Goal: Navigation & Orientation: Understand site structure

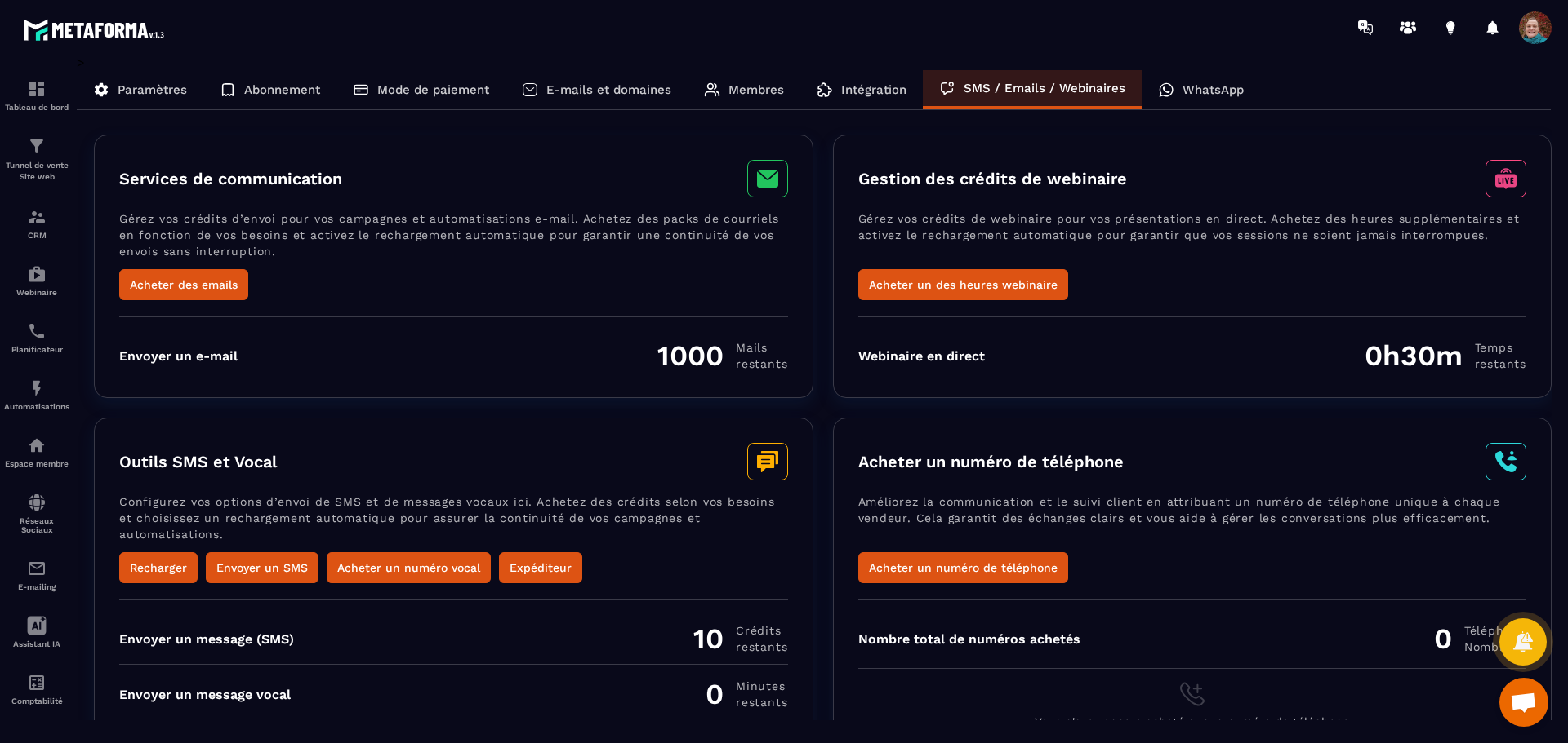
scroll to position [33, 0]
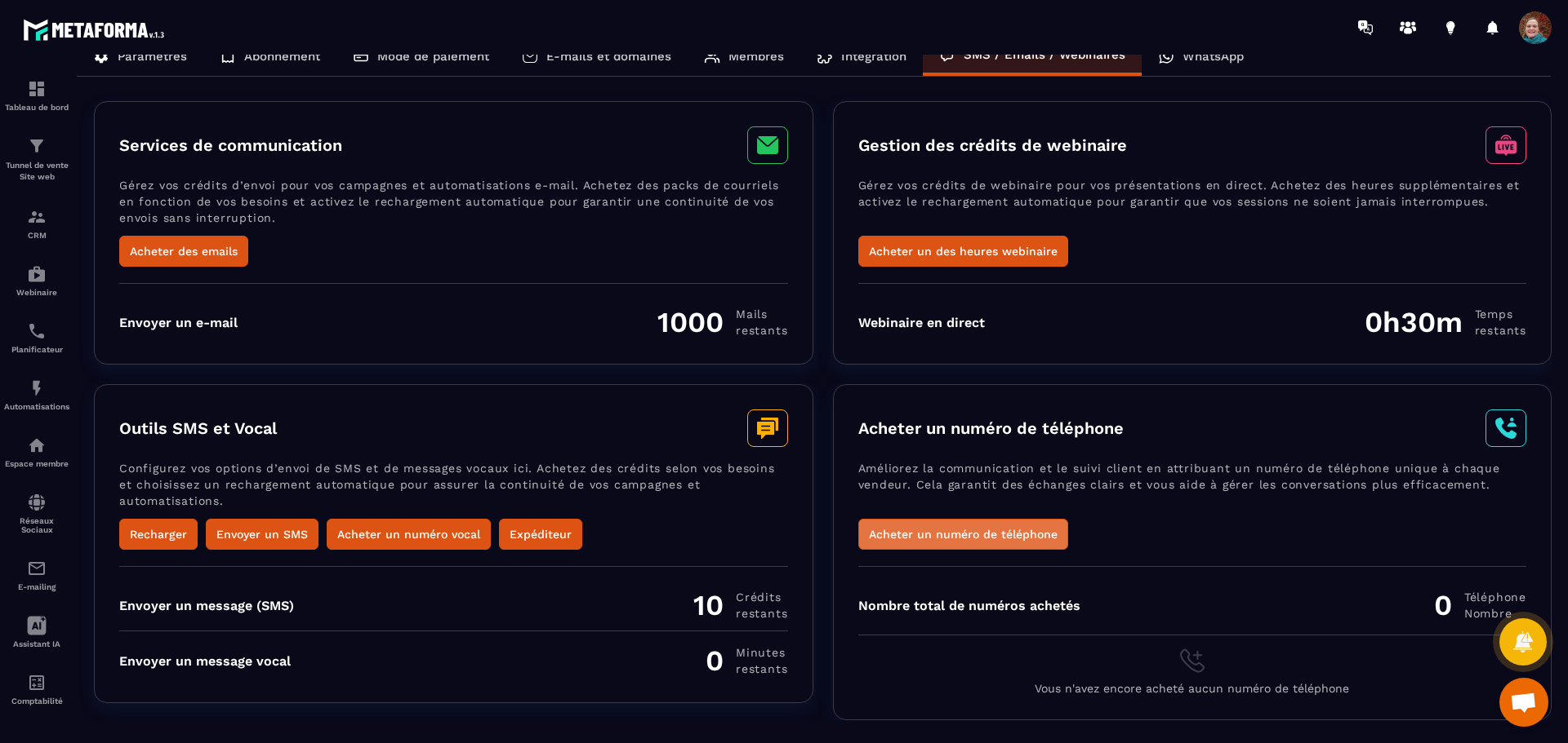
click at [948, 532] on button "Acheter un numéro de téléphone" at bounding box center [962, 535] width 210 height 31
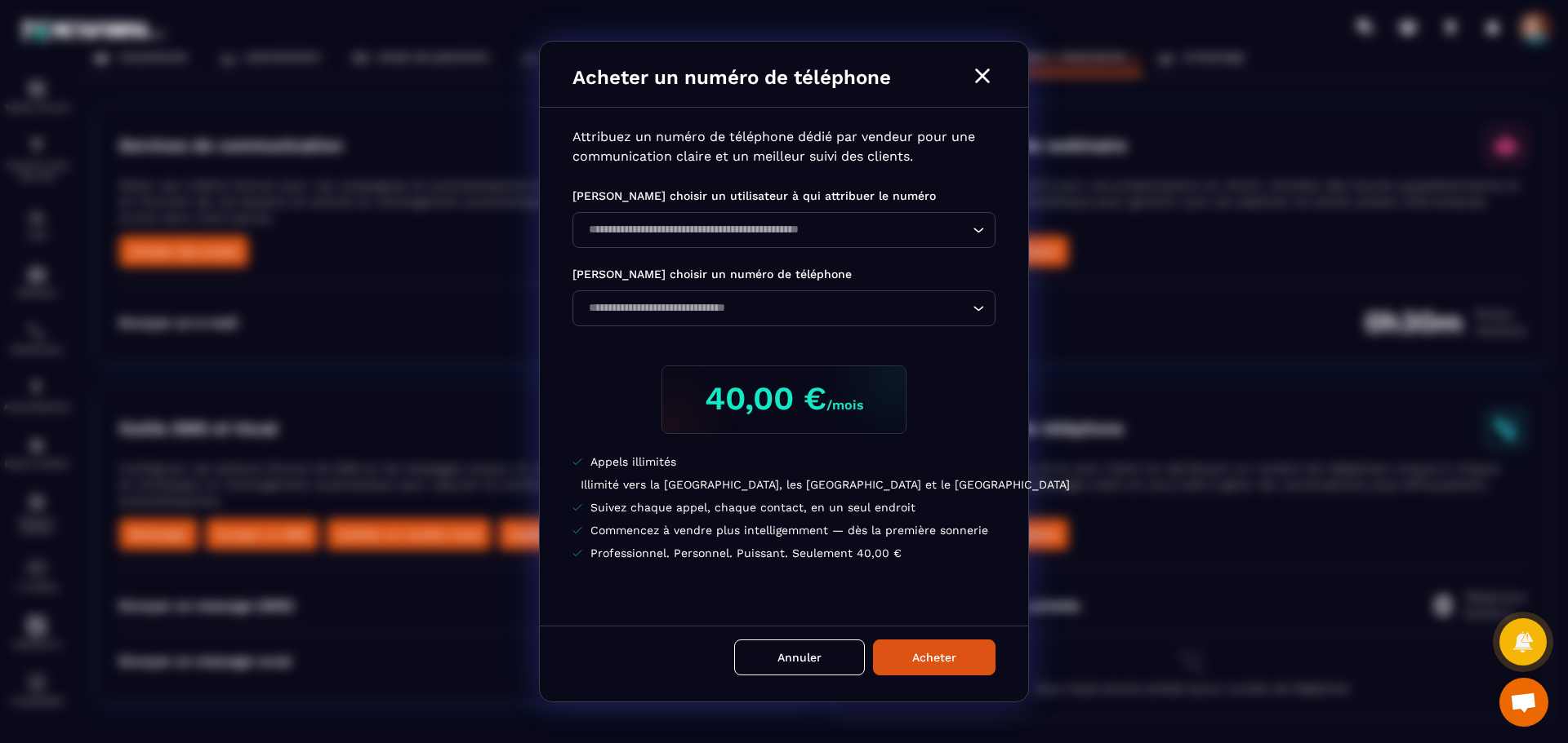
click at [985, 83] on icon "Modal window" at bounding box center [982, 75] width 26 height 26
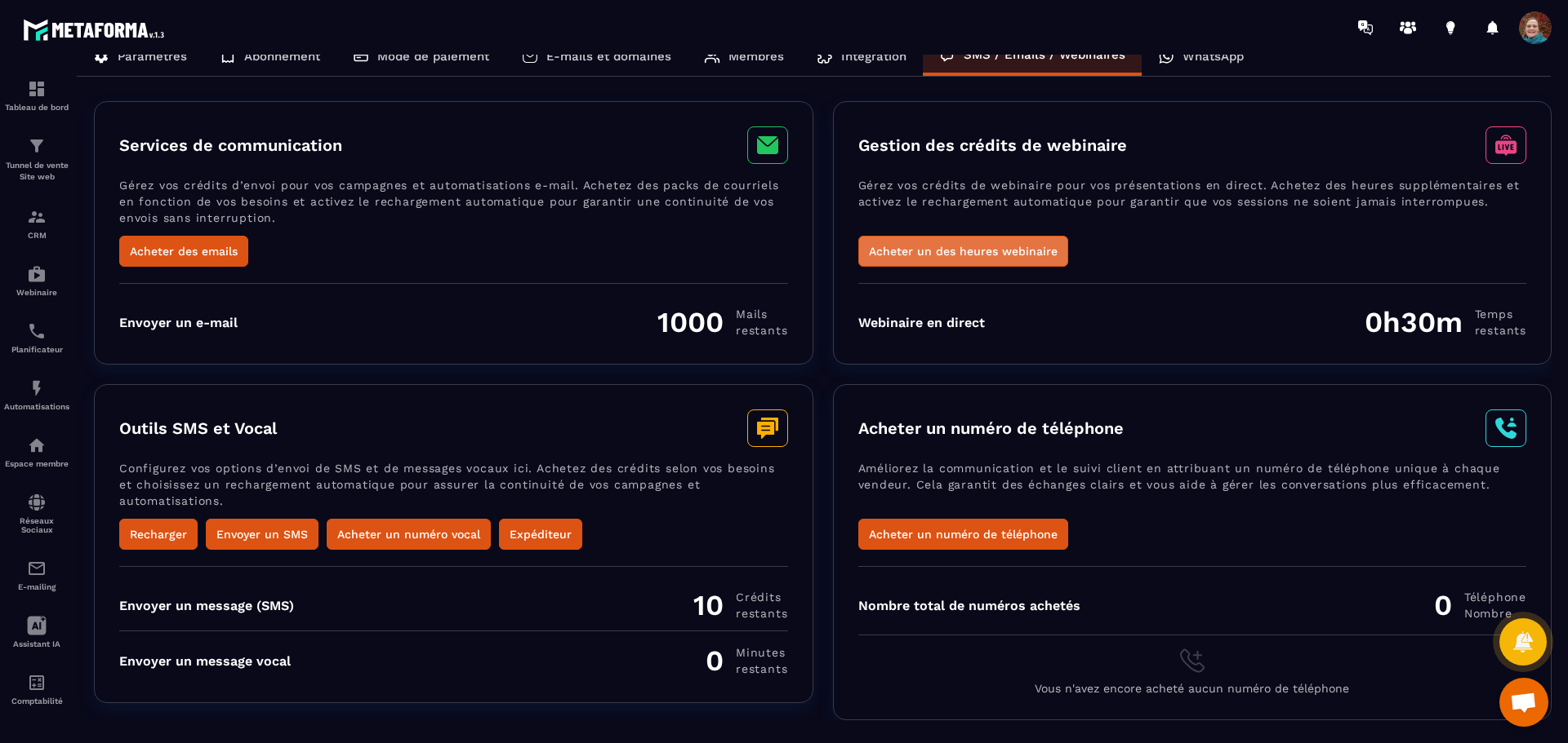
click at [977, 247] on button "Acheter un des heures webinaire" at bounding box center [962, 252] width 210 height 31
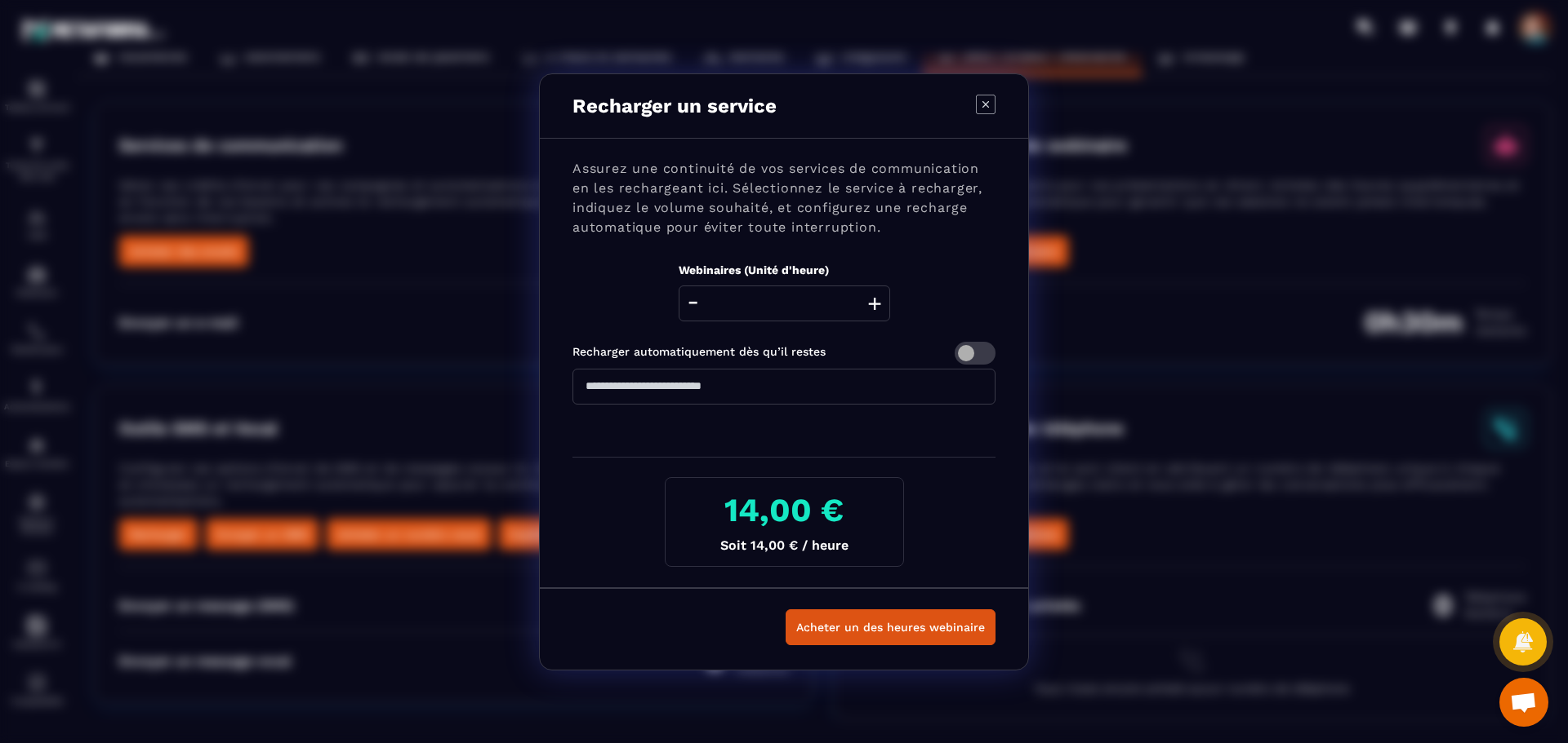
click at [989, 103] on icon "Modal window" at bounding box center [986, 104] width 20 height 20
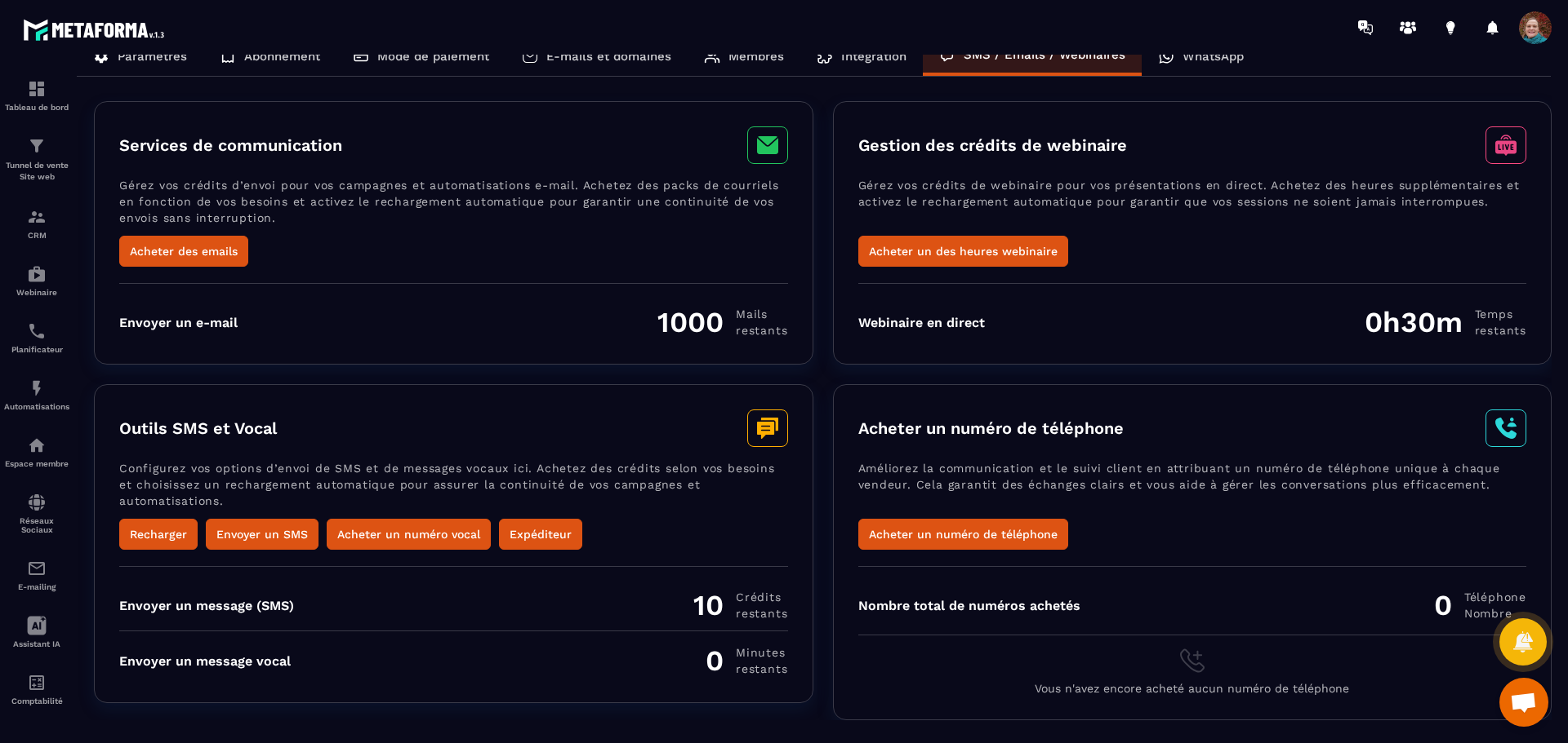
scroll to position [0, 0]
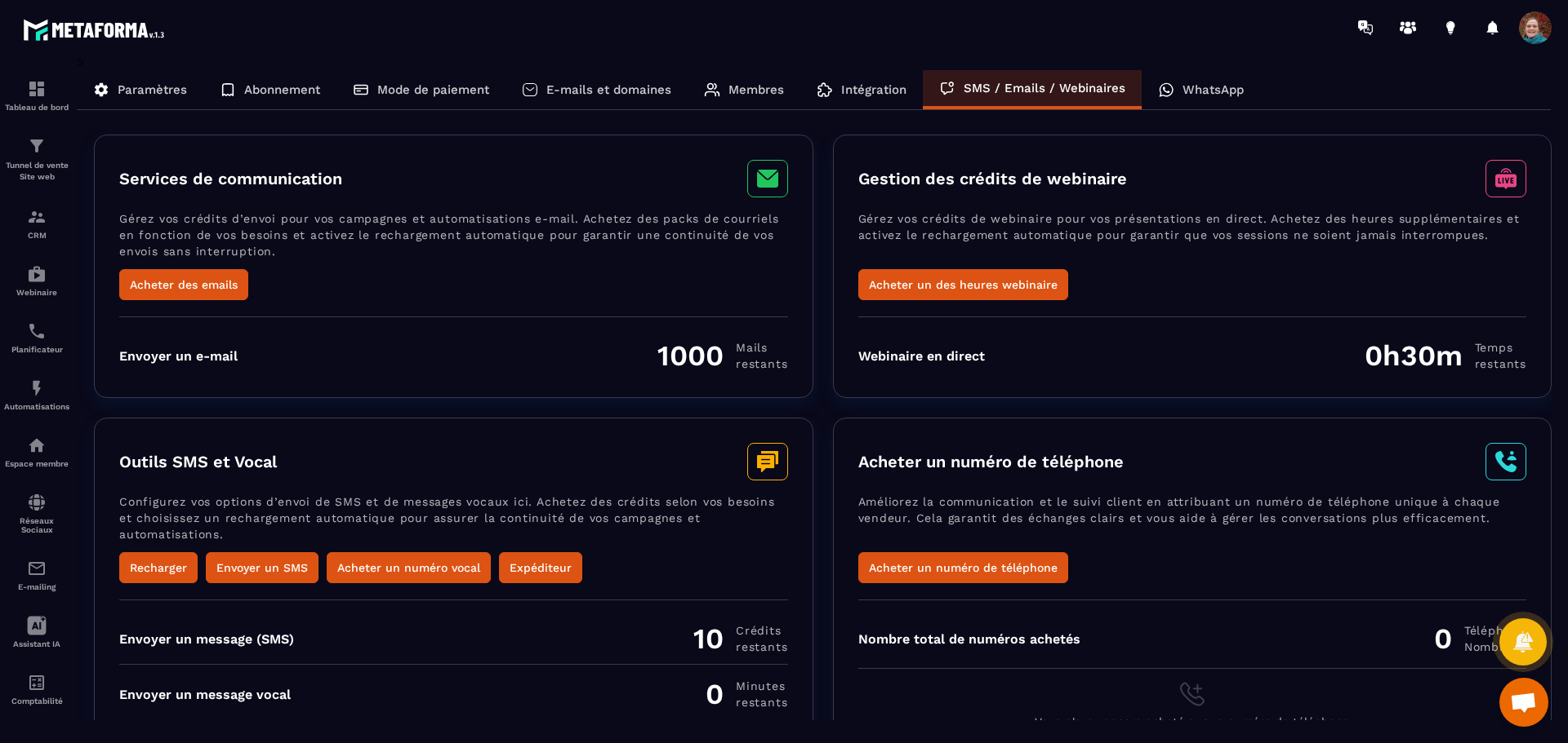
click at [581, 96] on p "E-mails et domaines" at bounding box center [609, 89] width 125 height 15
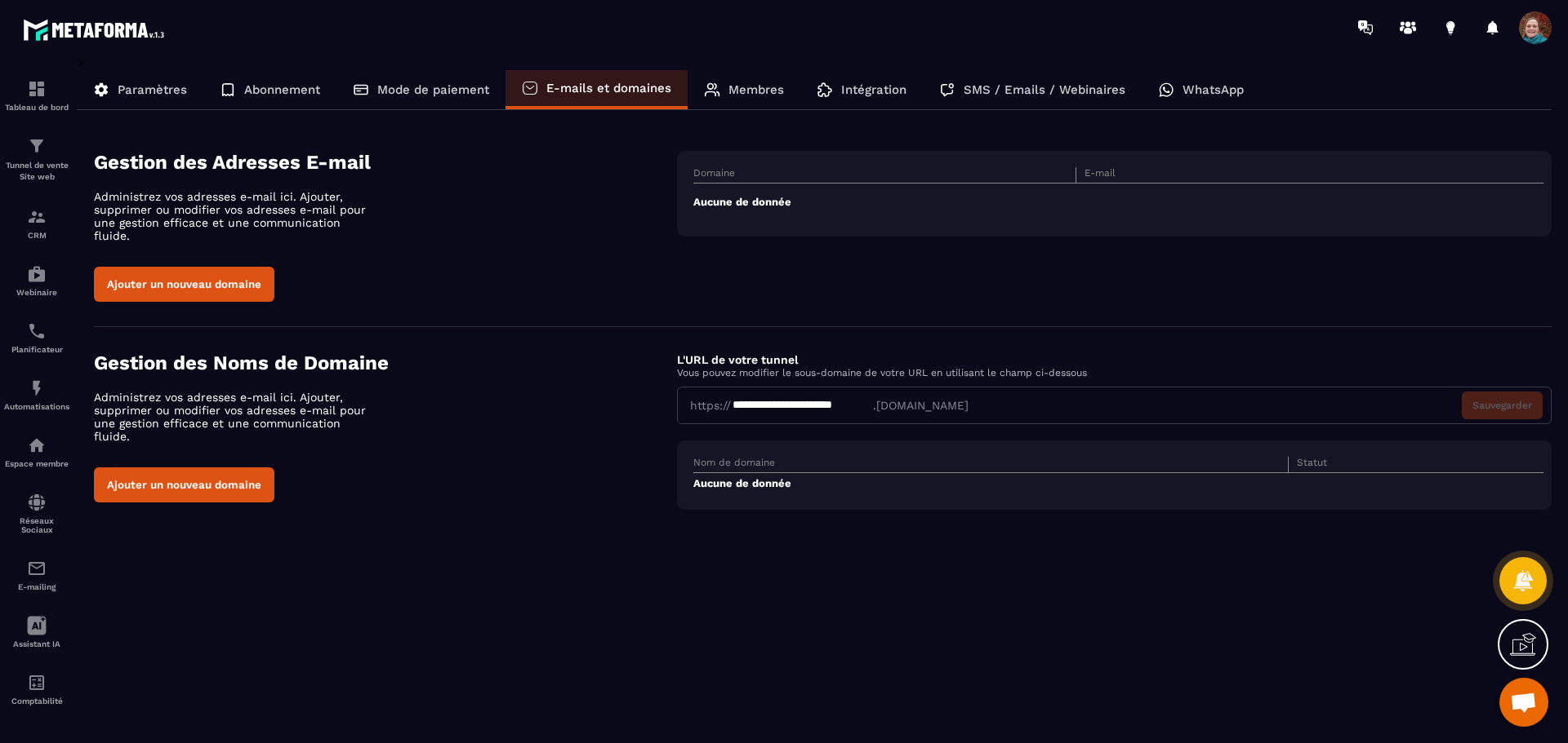
click at [938, 399] on div "**********" at bounding box center [1114, 405] width 874 height 37
click at [861, 397] on div "**********" at bounding box center [801, 405] width 142 height 17
click at [595, 378] on div "Gestion des Noms de Domaine Administrez vos adresses e-mail ici. Ajouter, suppr…" at bounding box center [385, 427] width 583 height 151
click at [38, 345] on div "Planificateur" at bounding box center [36, 337] width 65 height 32
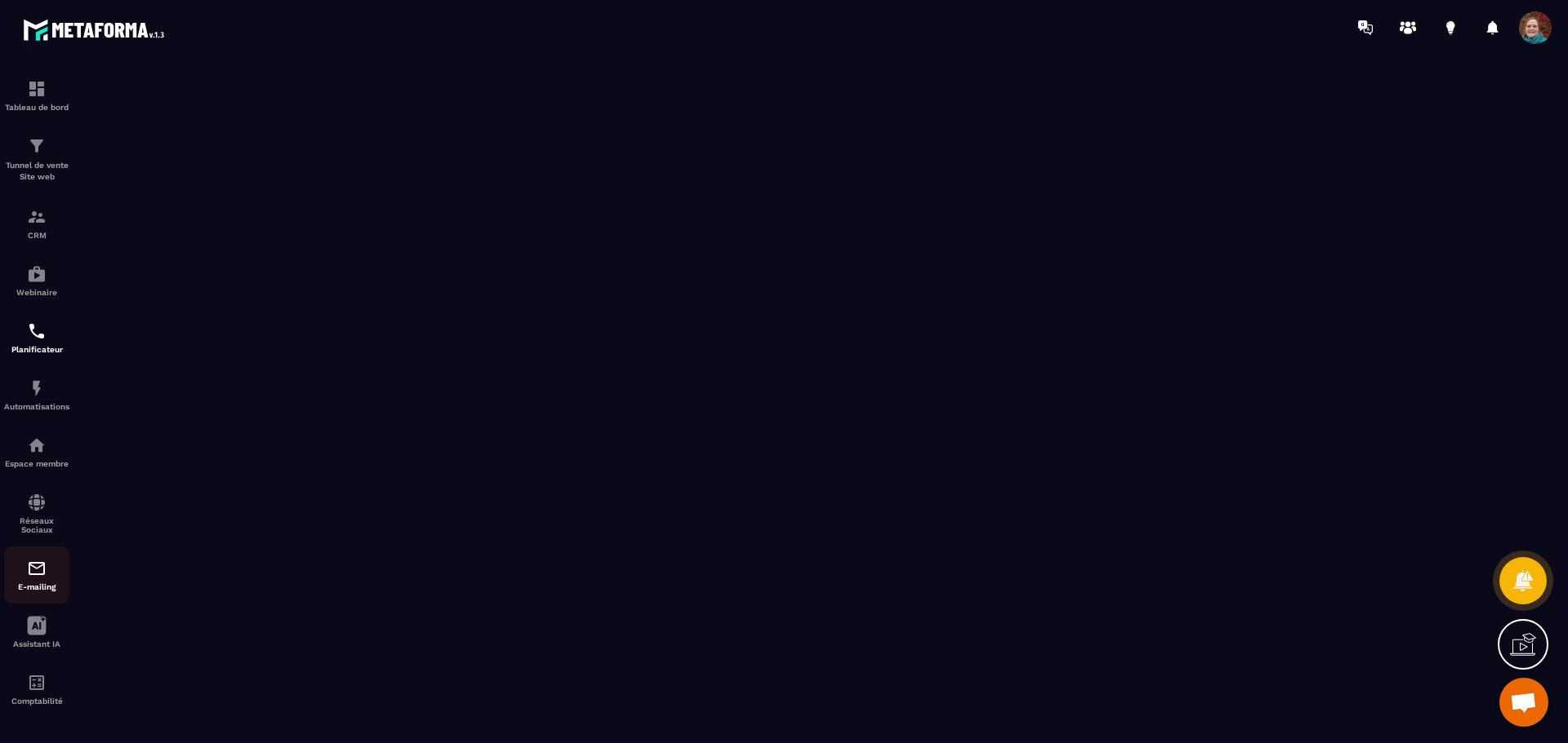
click at [39, 569] on img at bounding box center [37, 569] width 20 height 20
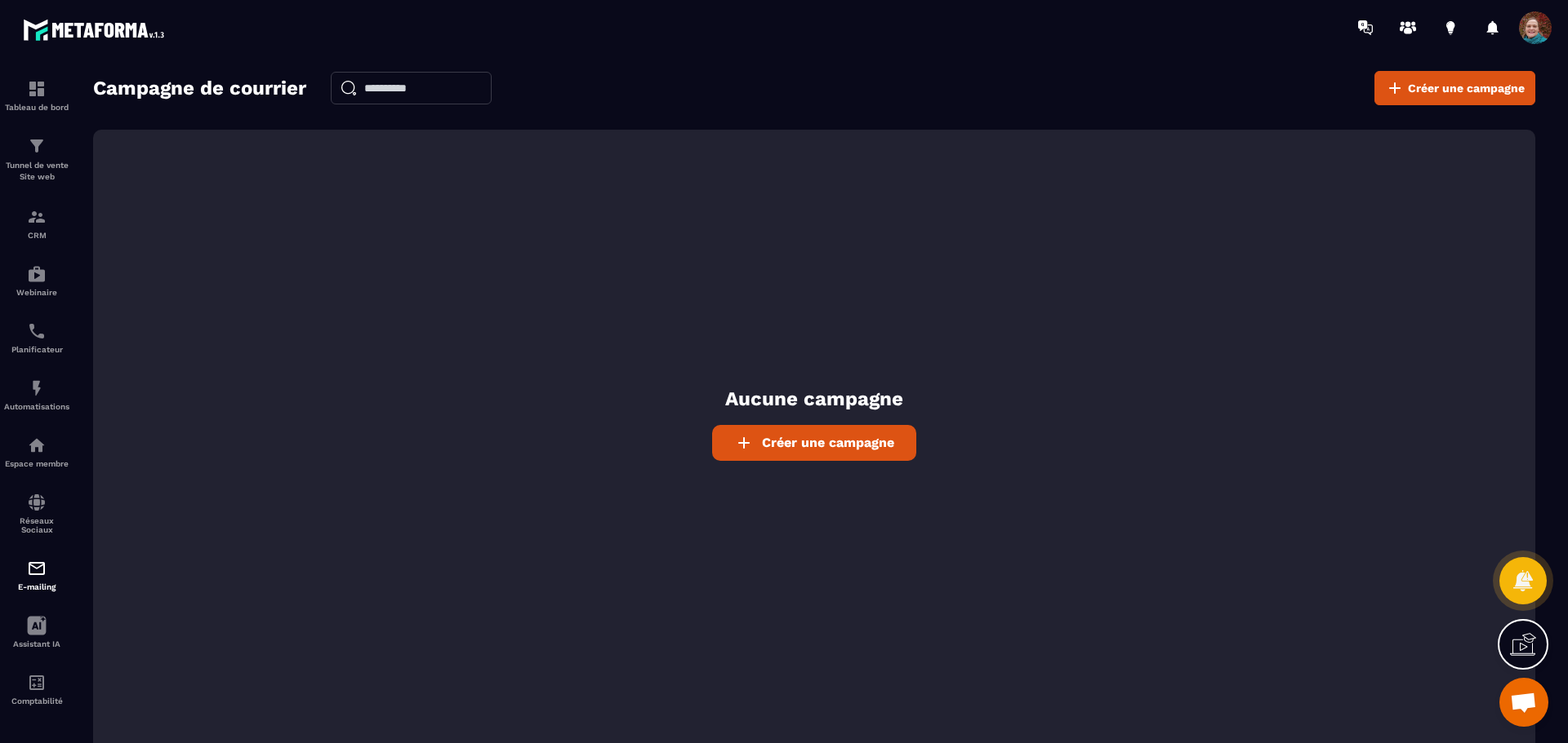
click at [840, 441] on span "Créer une campagne" at bounding box center [827, 443] width 132 height 16
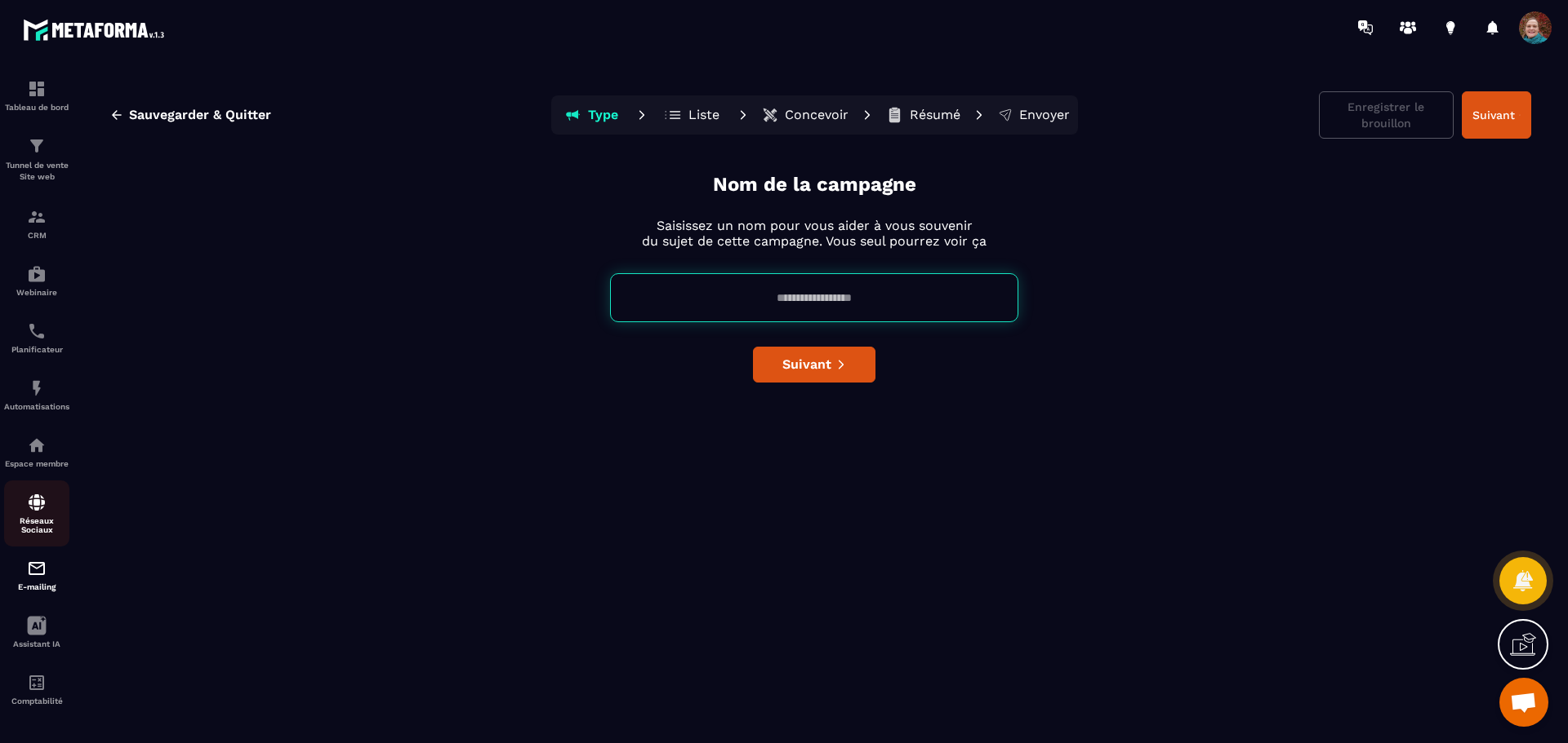
click at [37, 510] on img at bounding box center [37, 503] width 20 height 20
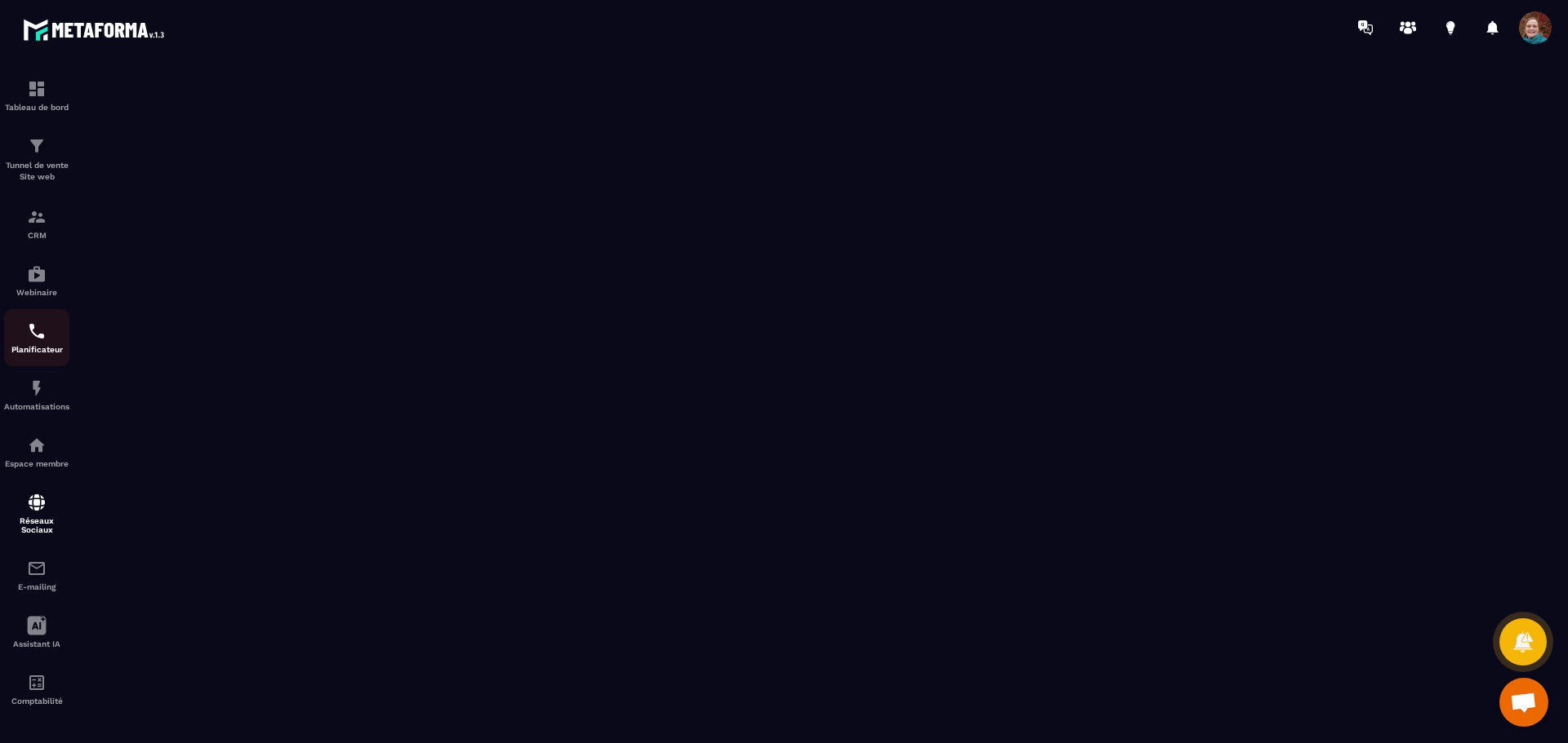
click at [43, 345] on div "Planificateur" at bounding box center [36, 337] width 65 height 32
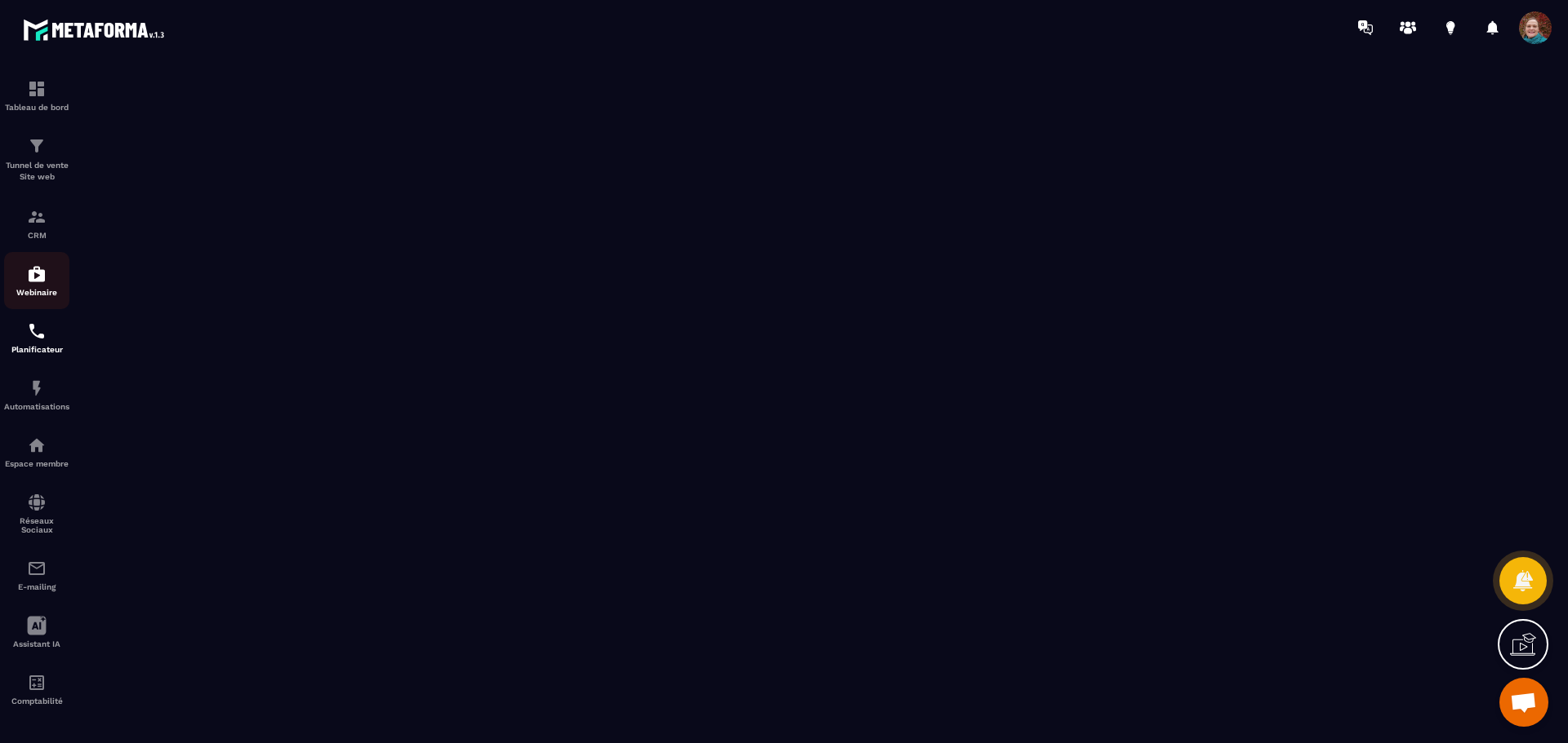
click at [38, 281] on img at bounding box center [37, 274] width 20 height 20
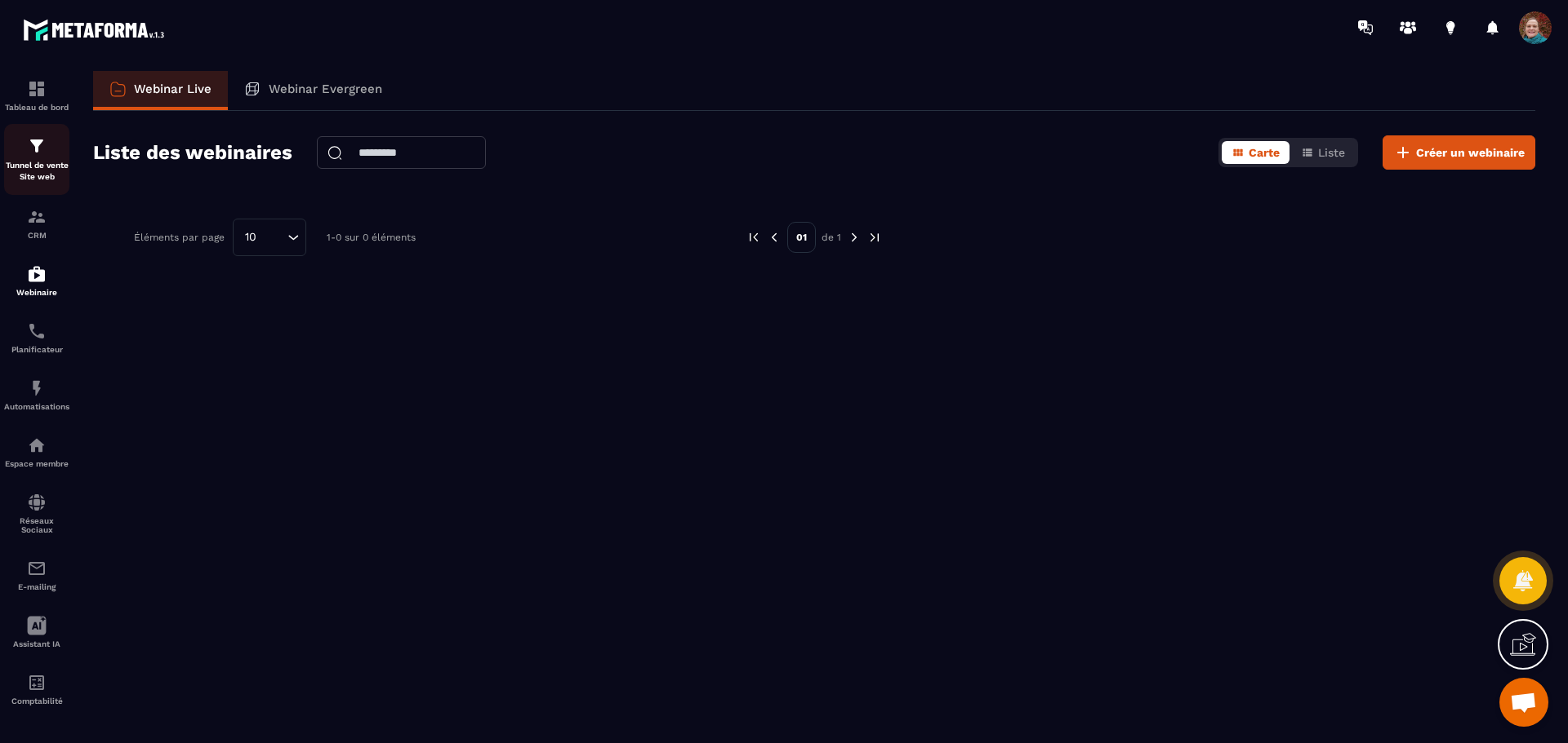
click at [35, 162] on p "Tunnel de vente Site web" at bounding box center [36, 171] width 65 height 22
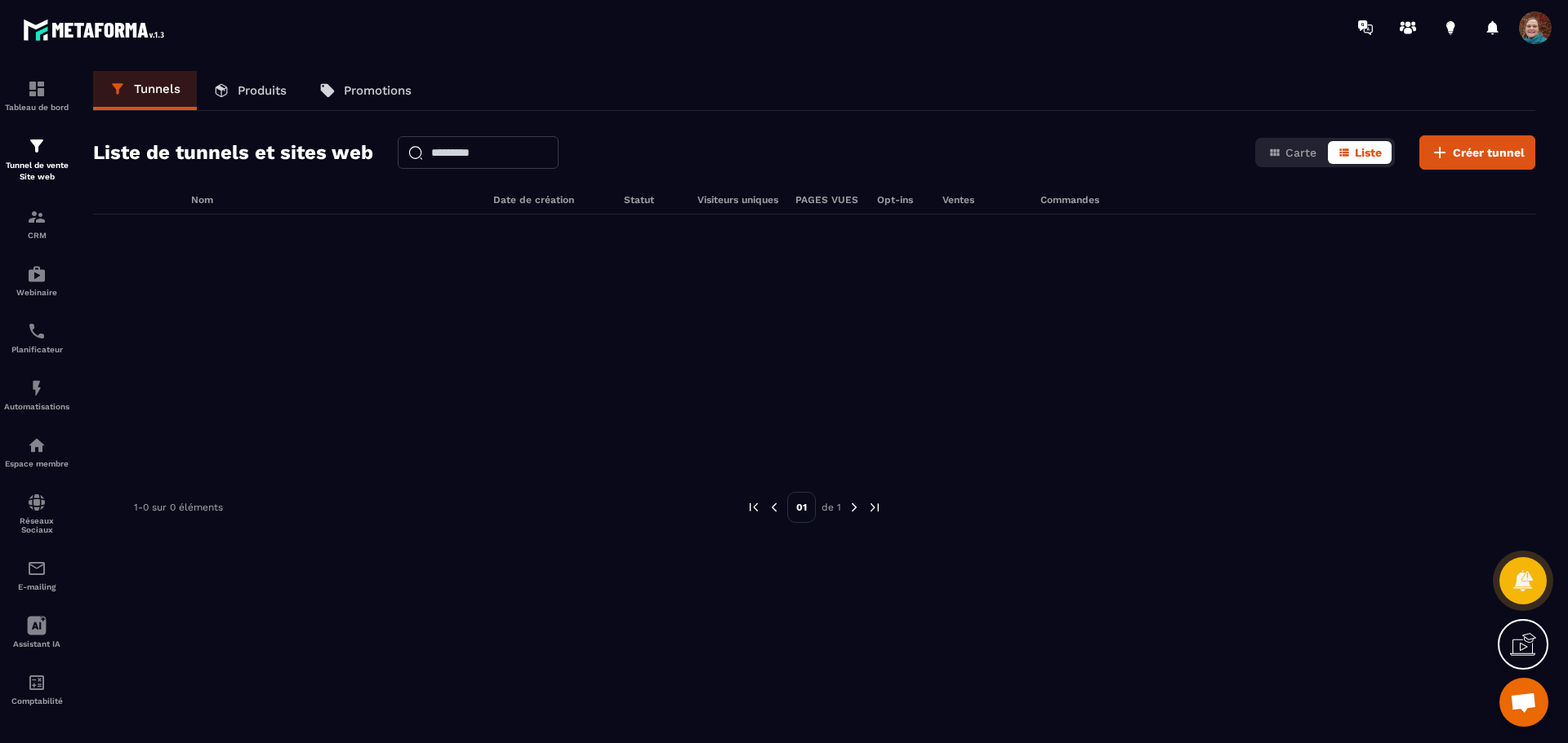
click at [260, 89] on p "Produits" at bounding box center [262, 90] width 49 height 15
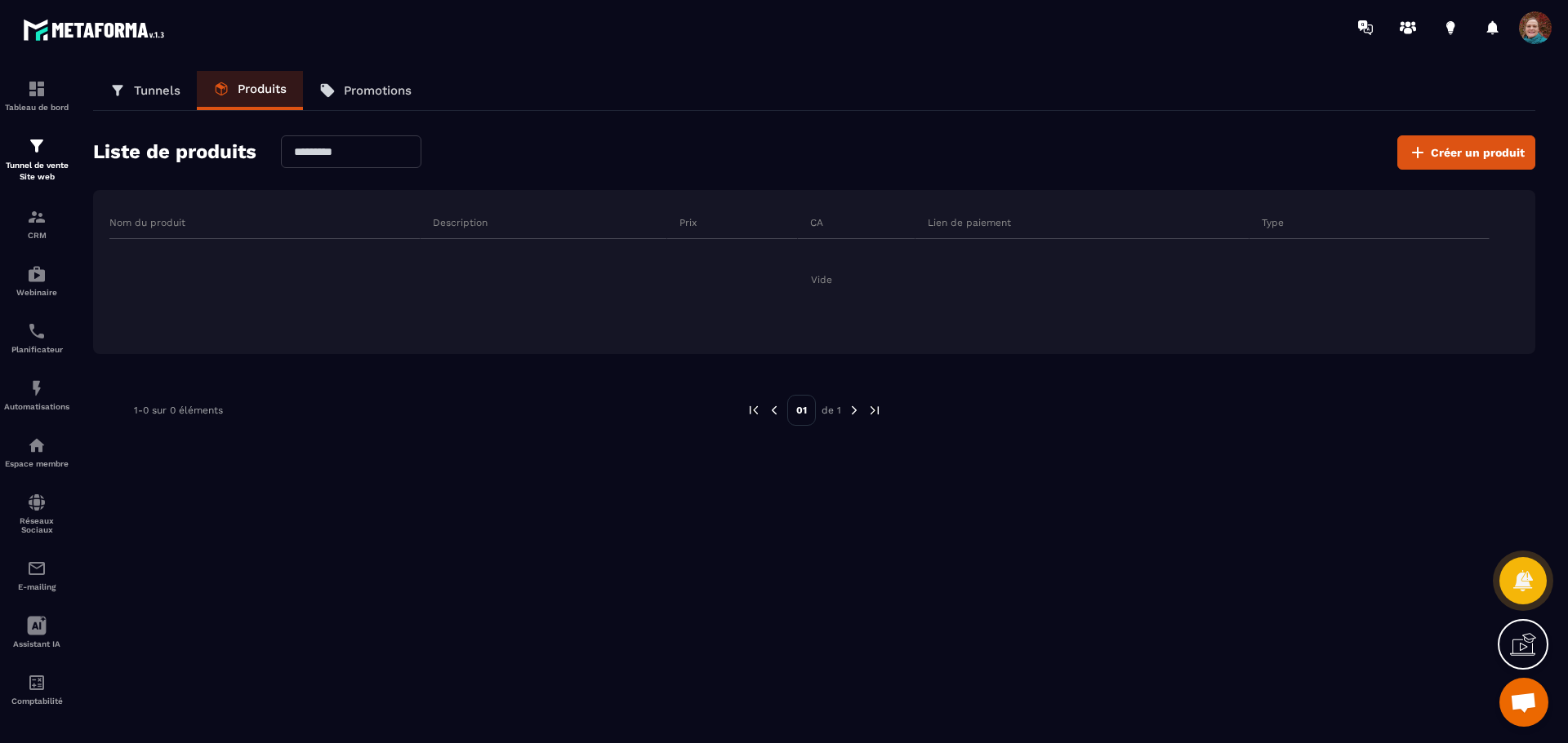
click at [339, 94] on link "Promotions" at bounding box center [365, 91] width 125 height 39
